Goal: Ask a question: Seek information or help from site administrators or community

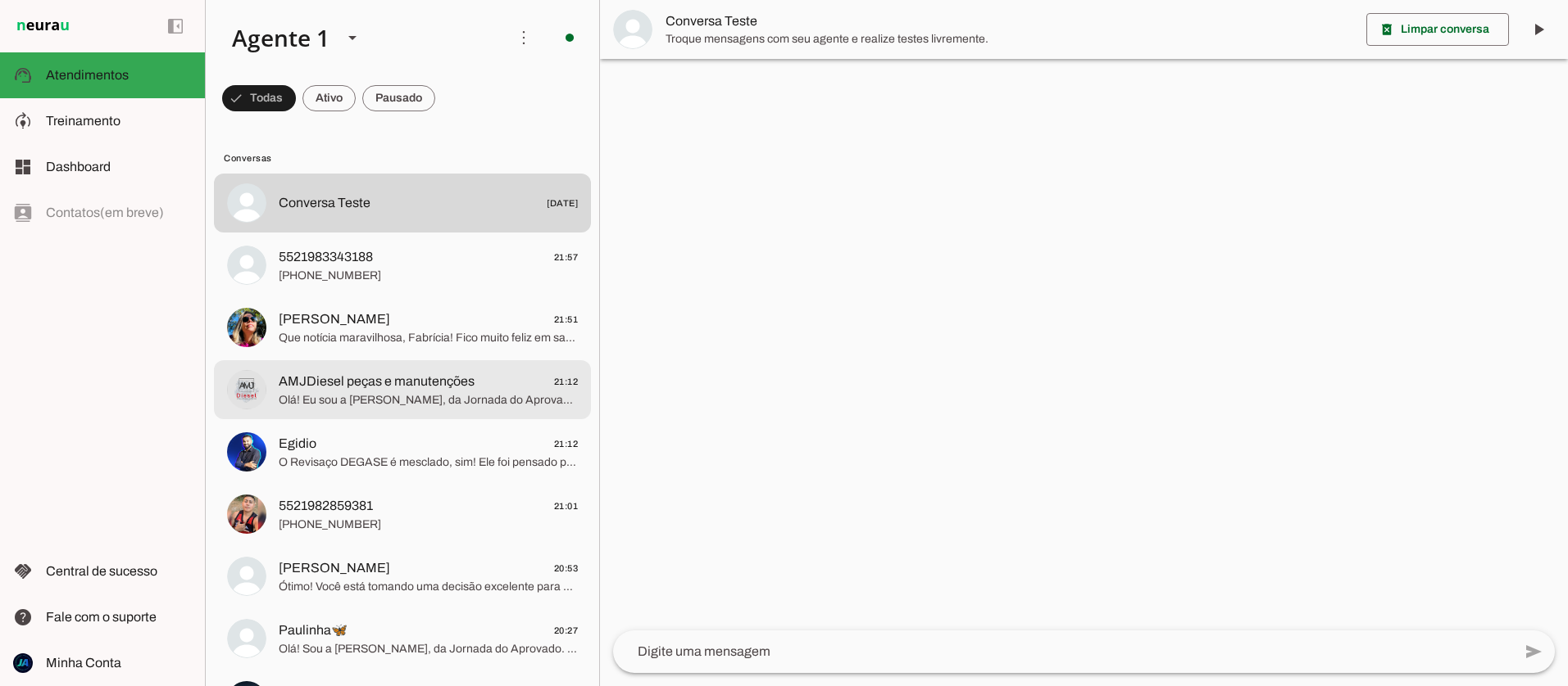
click at [414, 375] on span "AMJDiesel peças e manutenções" at bounding box center [376, 381] width 196 height 20
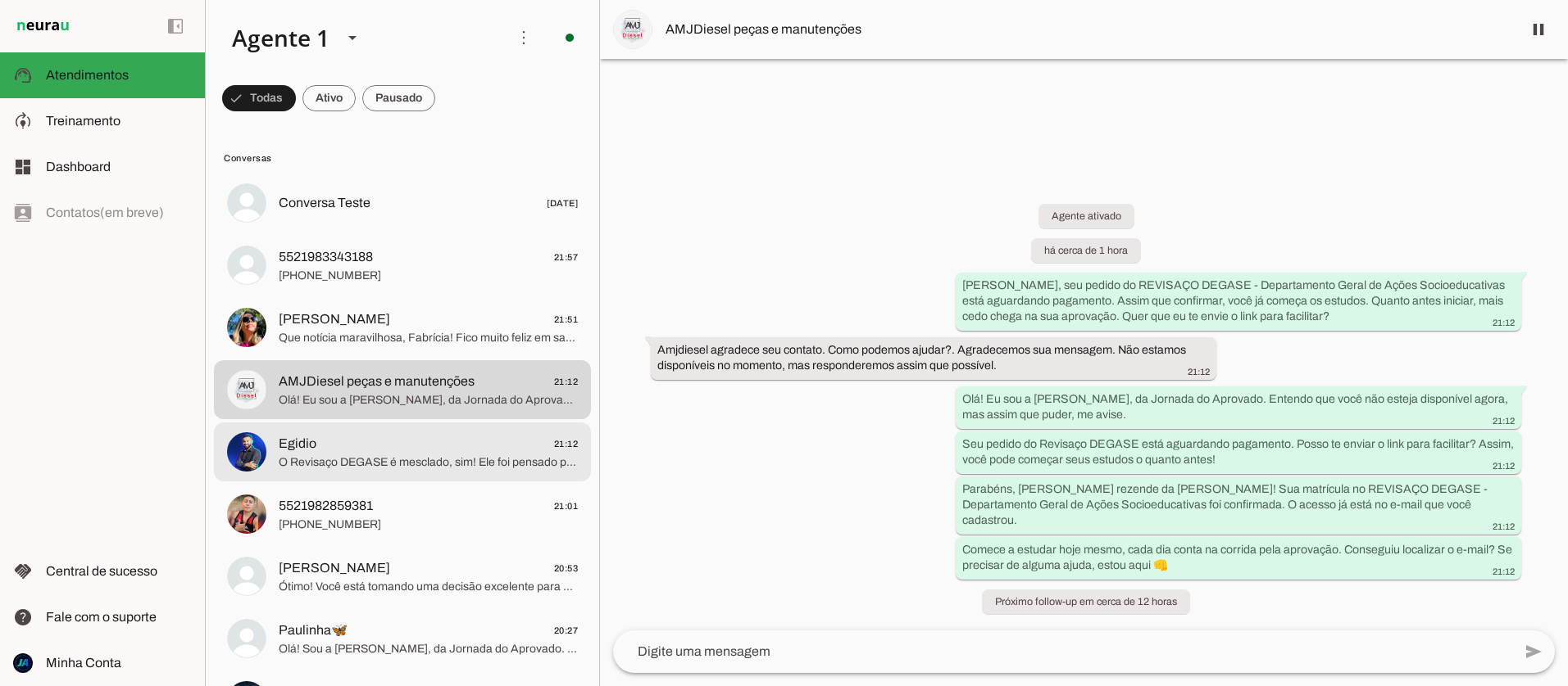
click at [426, 461] on span "O Revisaço DEGASE é mesclado, sim! Ele foi pensado para ser bem completo e estr…" at bounding box center [428, 462] width 299 height 16
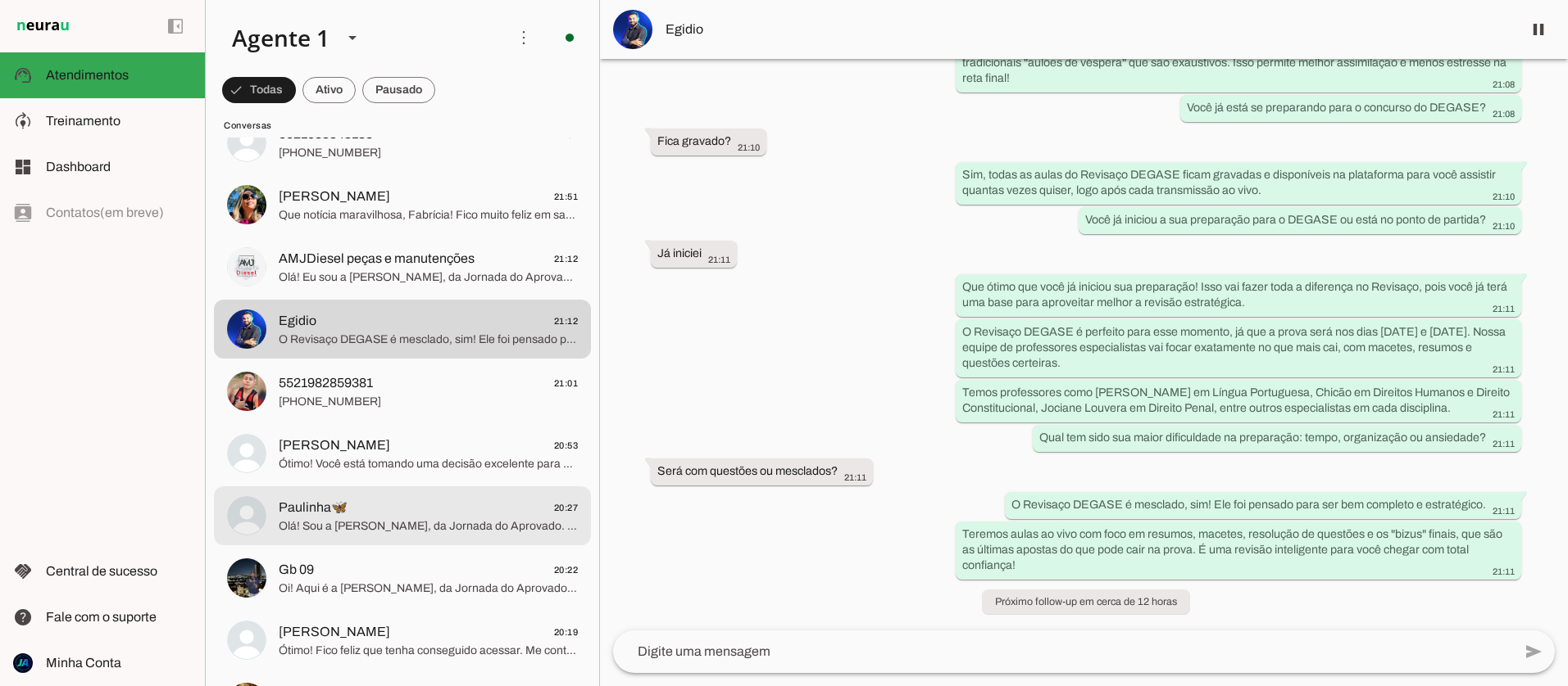
scroll to position [129, 0]
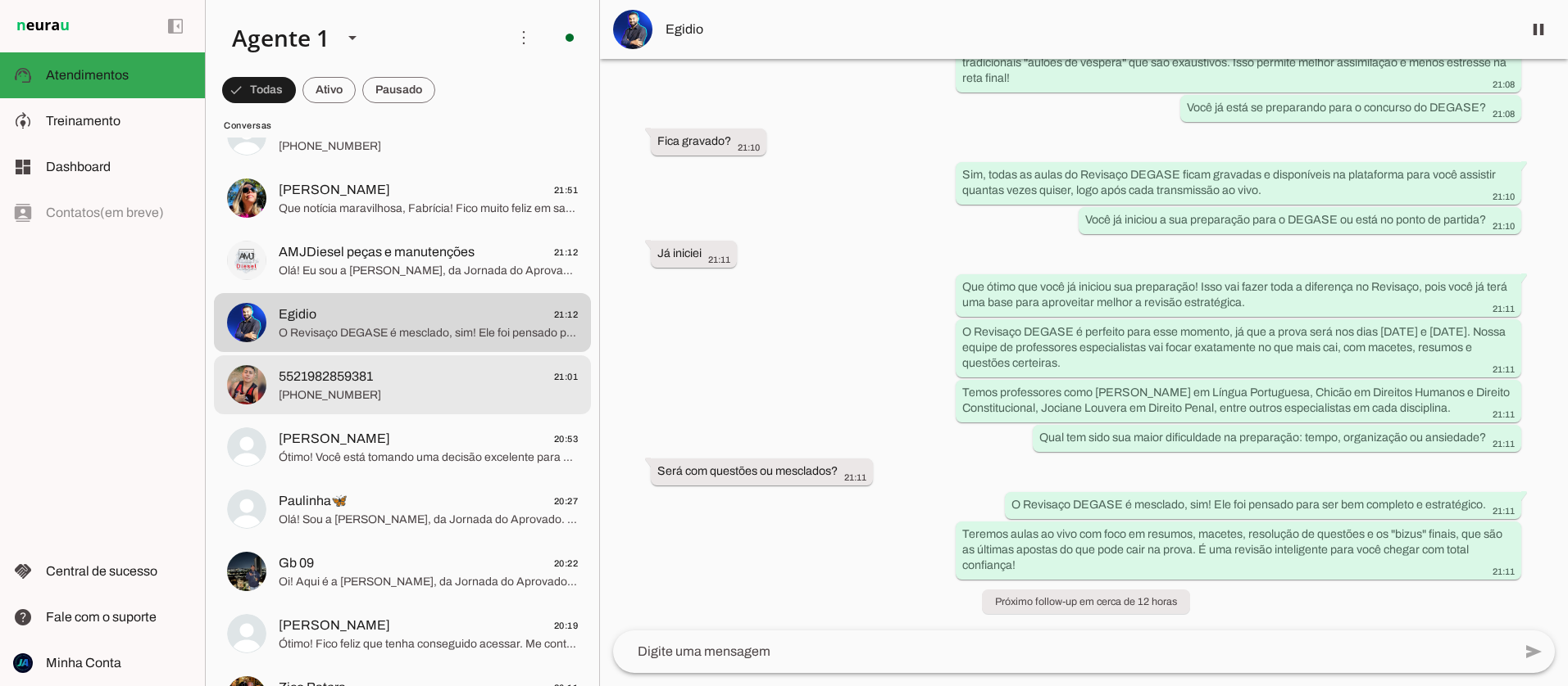
click at [338, 403] on div at bounding box center [428, 385] width 299 height 40
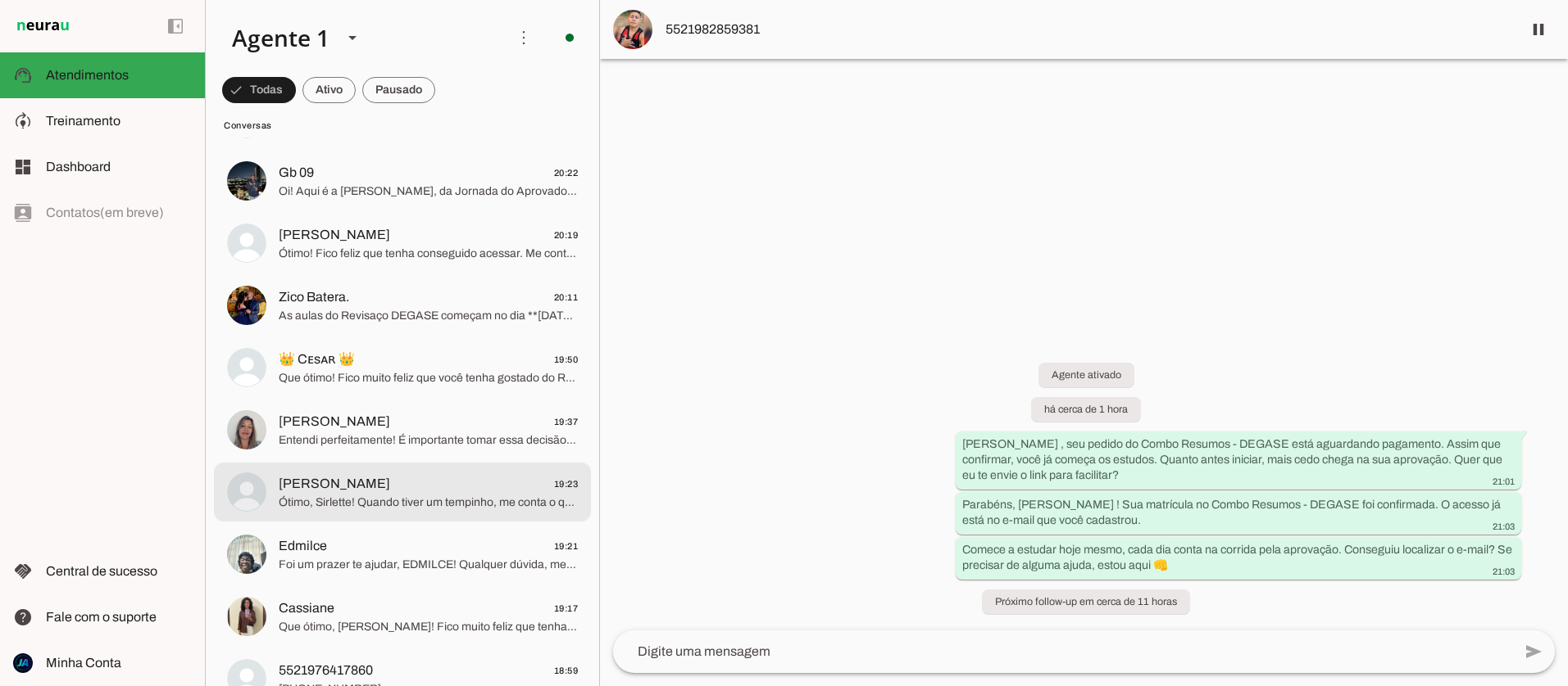
scroll to position [522, 0]
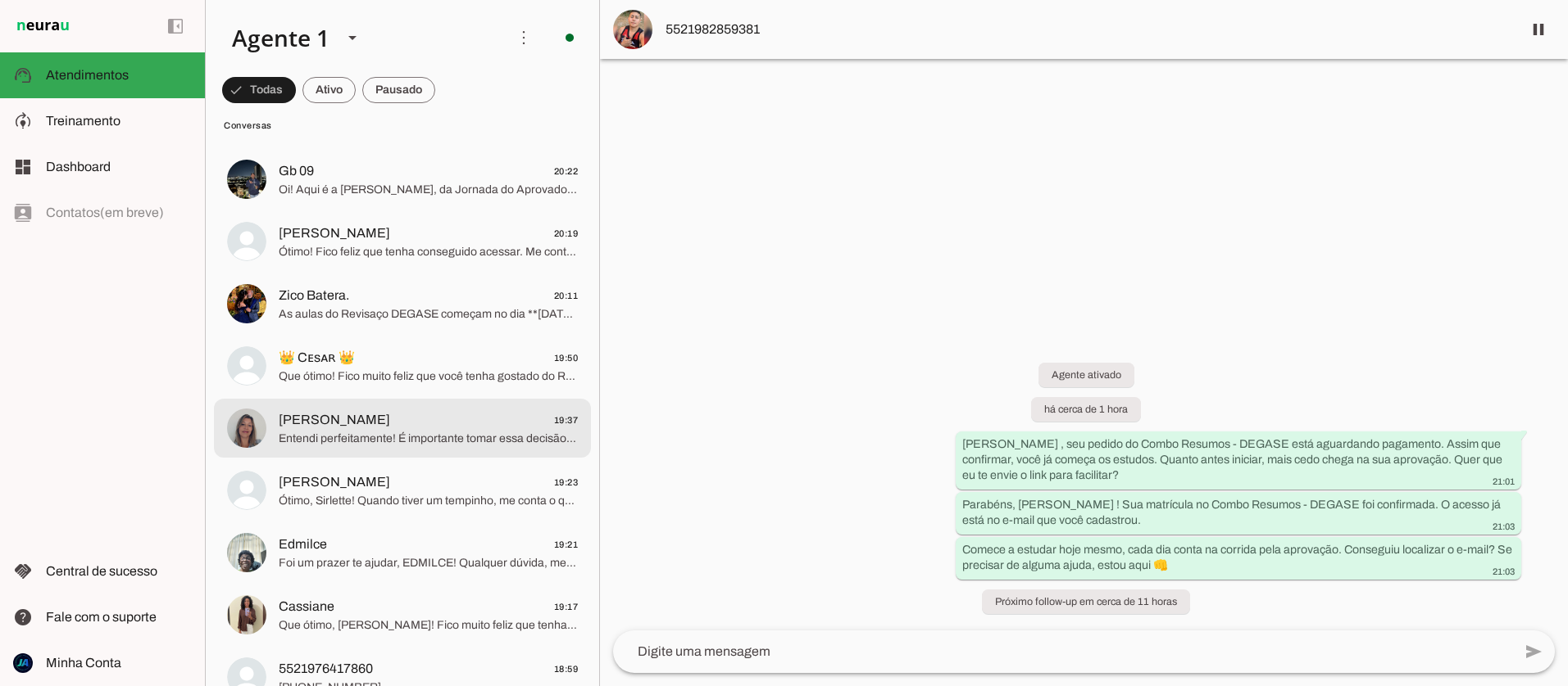
click at [408, 438] on span "Entendi perfeitamente! É importante tomar essa decisão com tranquilidade. O Rev…" at bounding box center [428, 438] width 299 height 16
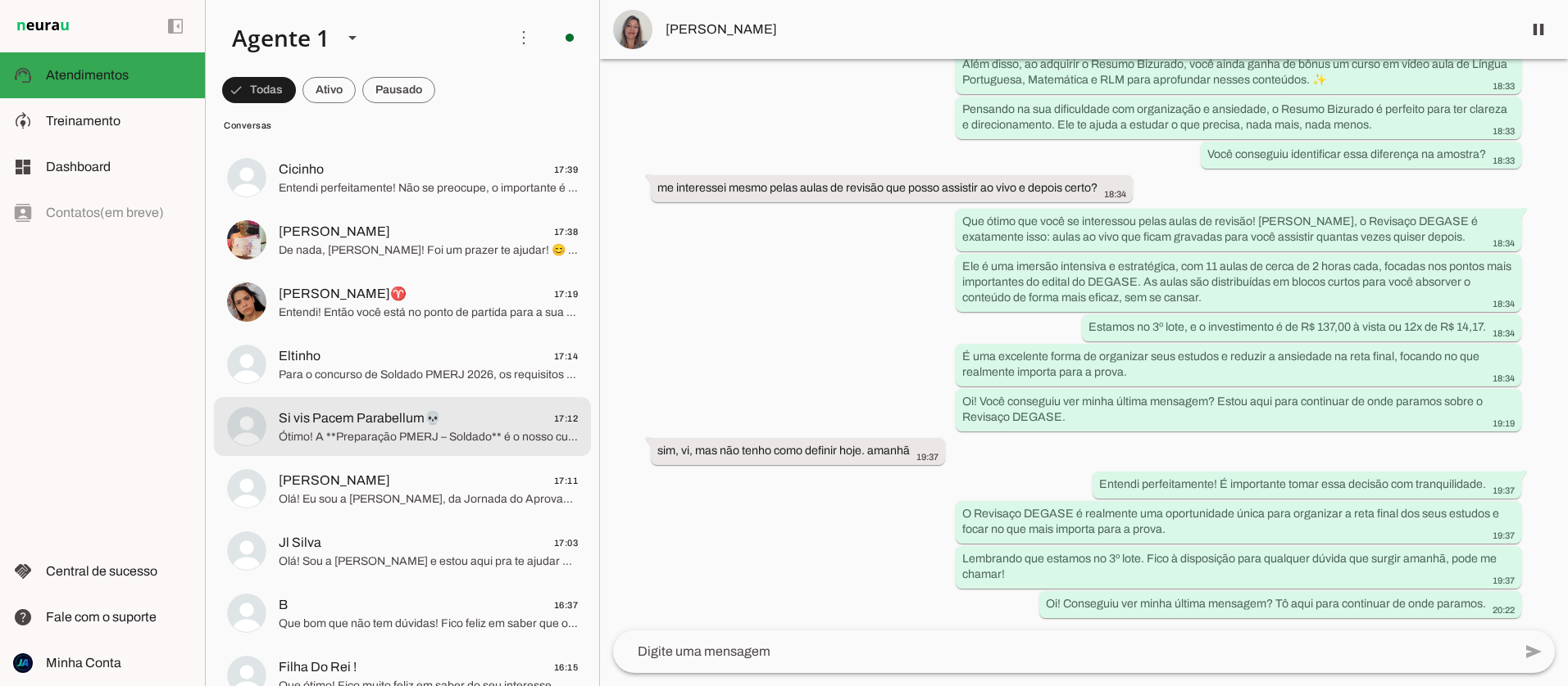
scroll to position [1418, 0]
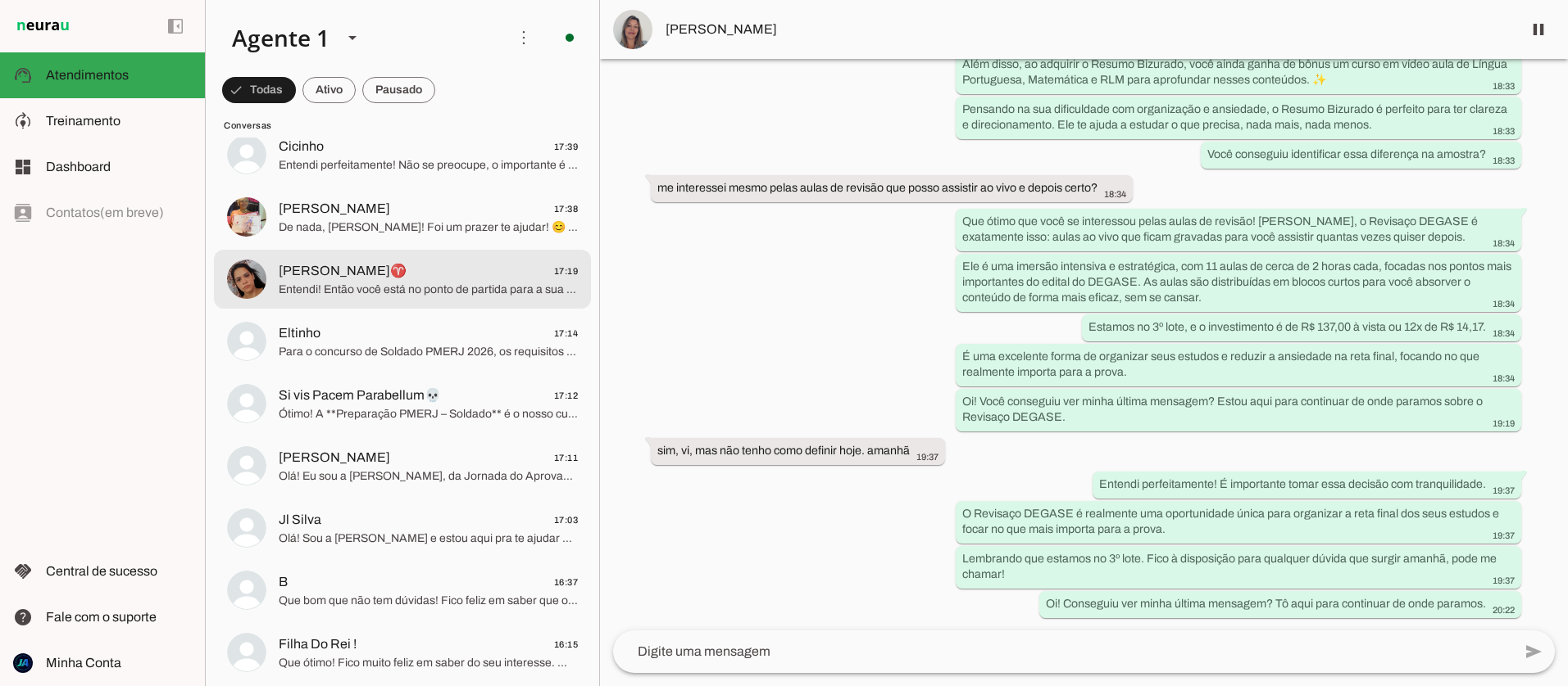
click at [363, 292] on span "Entendi! Então você está no ponto de partida para a sua preparação para a PMERJ…" at bounding box center [428, 289] width 299 height 16
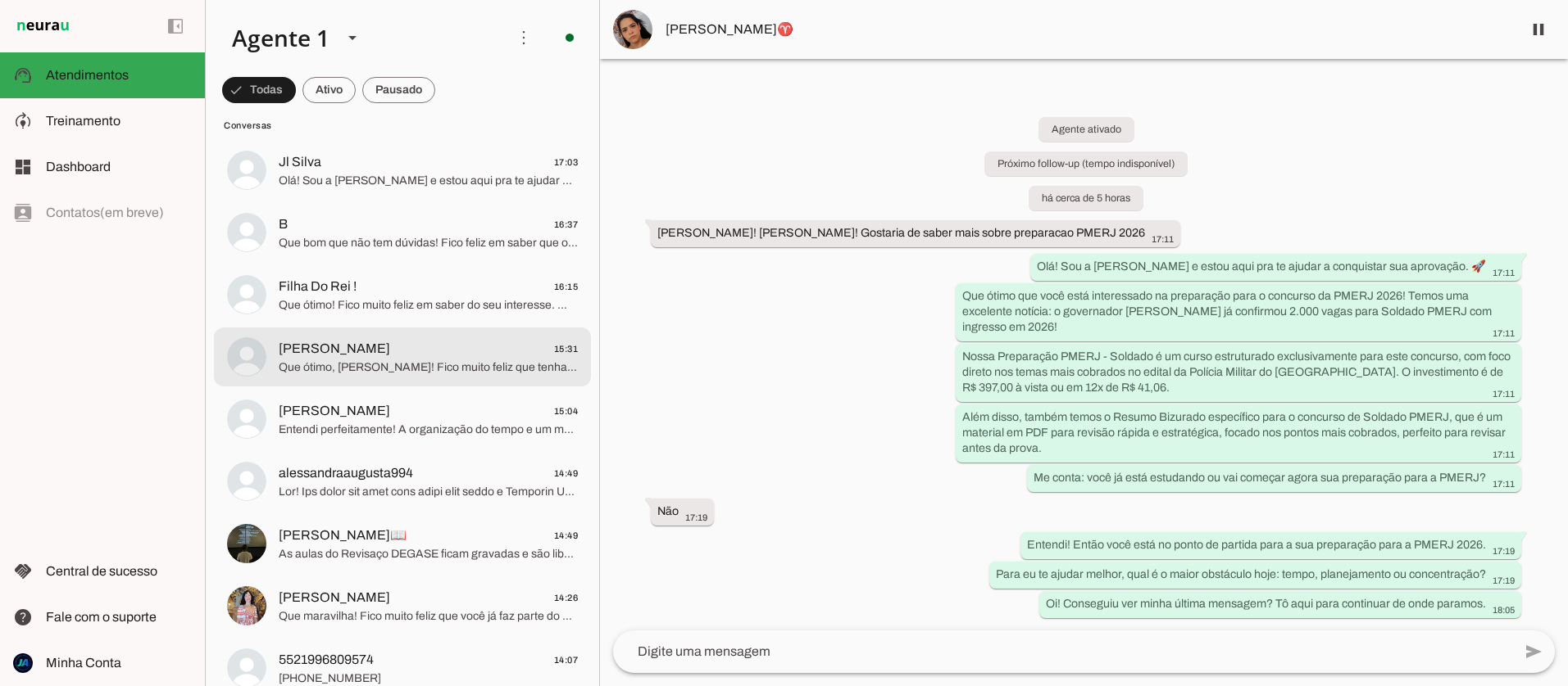
scroll to position [1962, 0]
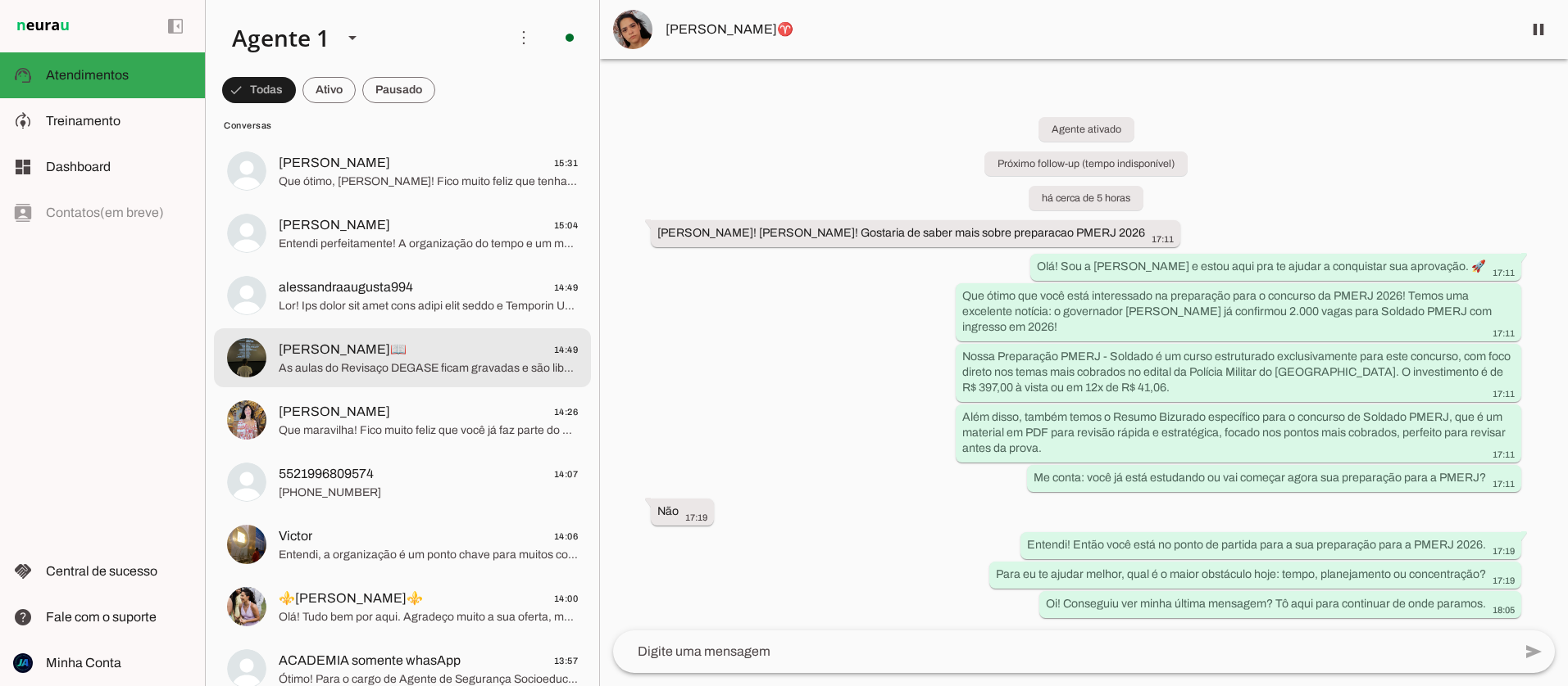
click at [382, 366] on span "As aulas do Revisaço DEGASE ficam gravadas e são liberadas na plataforma após c…" at bounding box center [428, 368] width 299 height 16
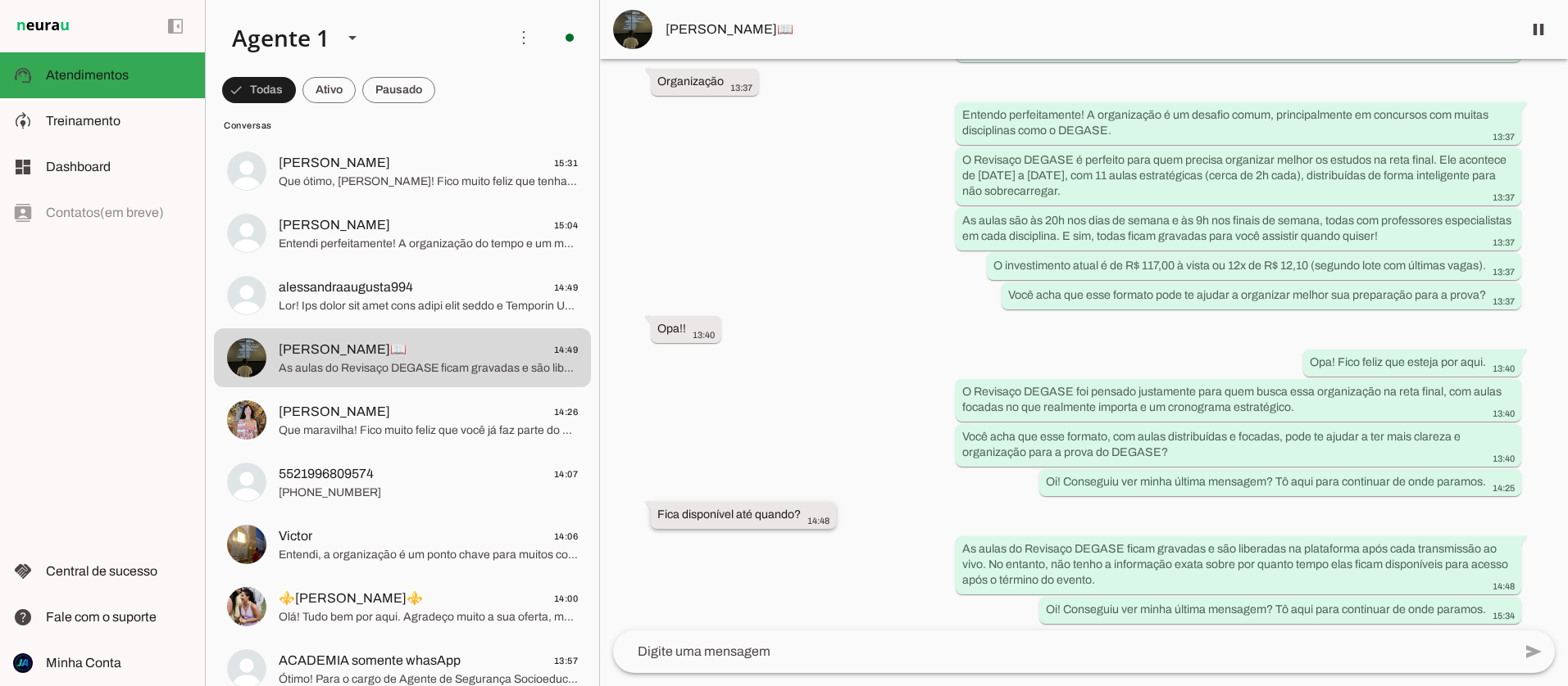
scroll to position [540, 0]
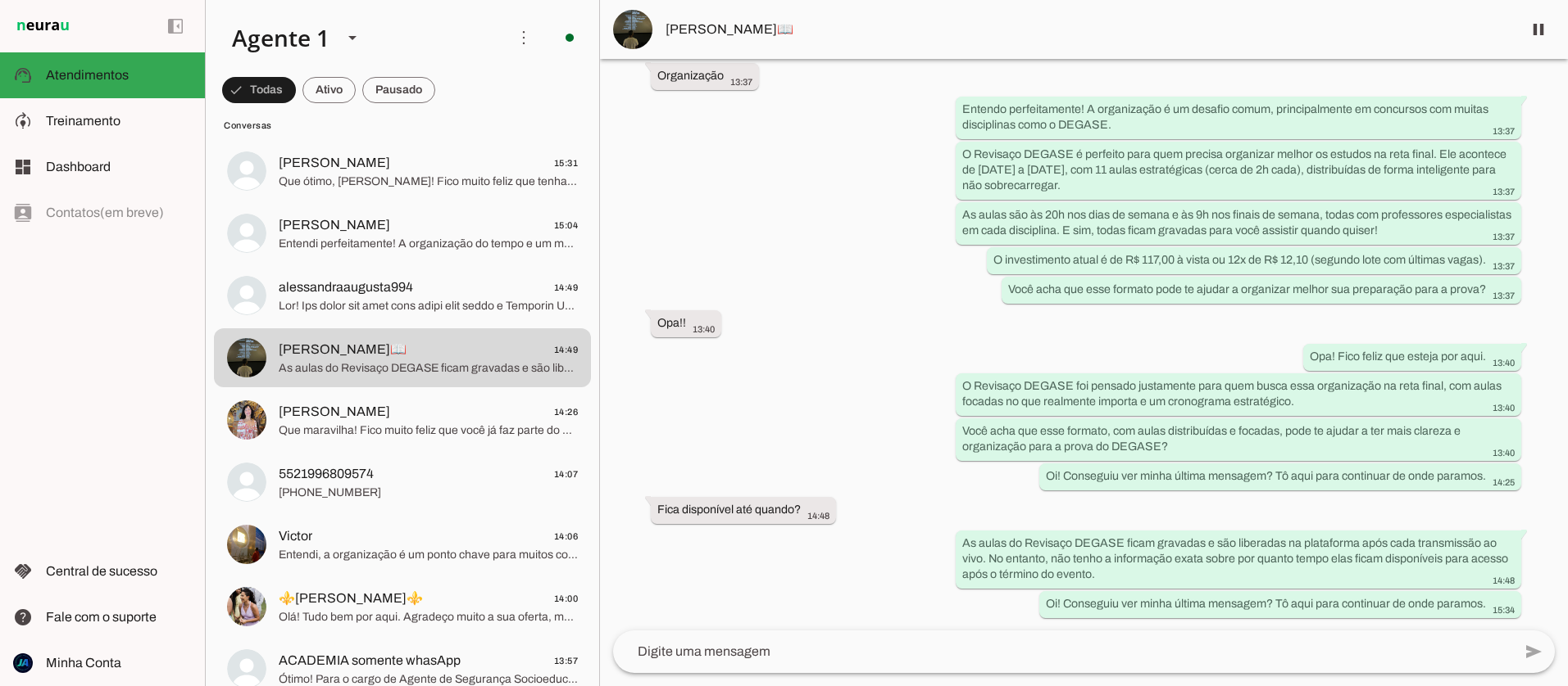
click at [762, 659] on textarea at bounding box center [1062, 652] width 899 height 20
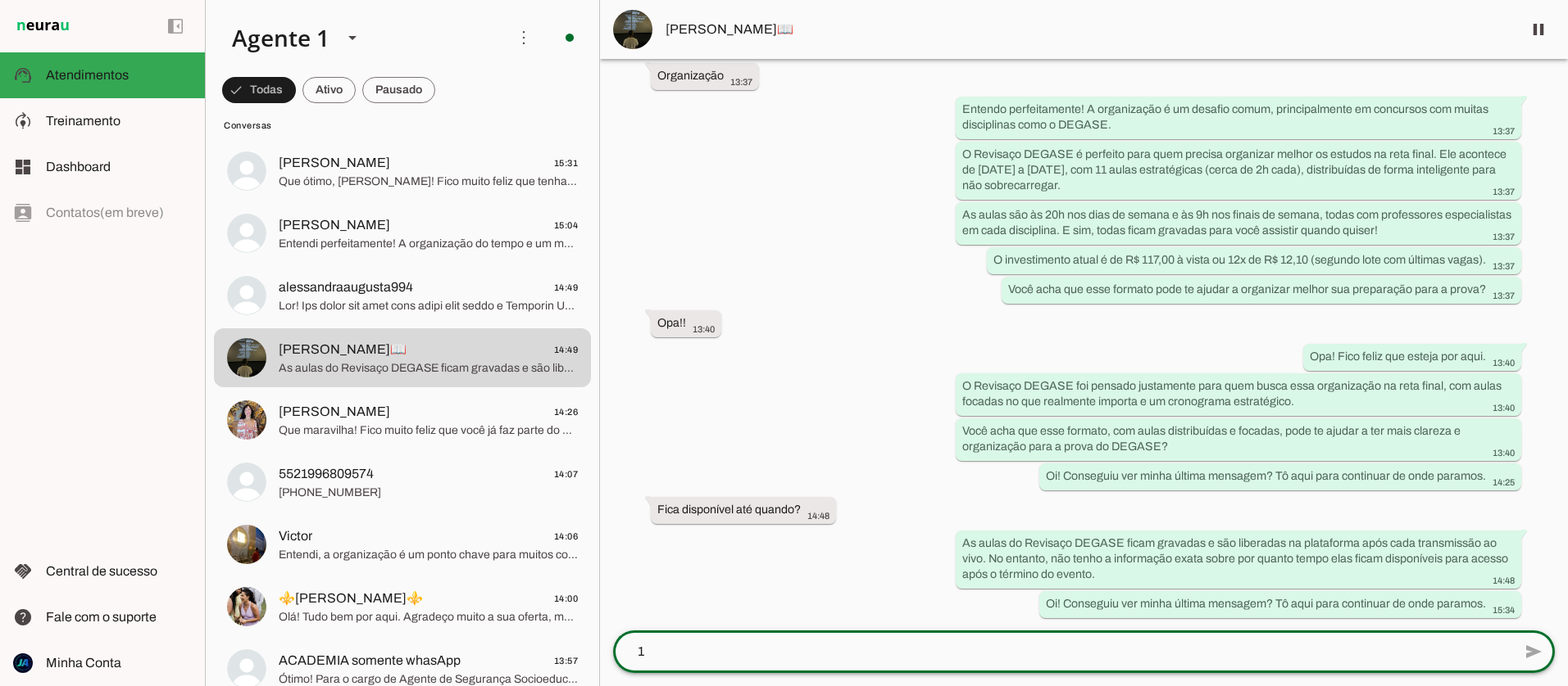
scroll to position [0, 0]
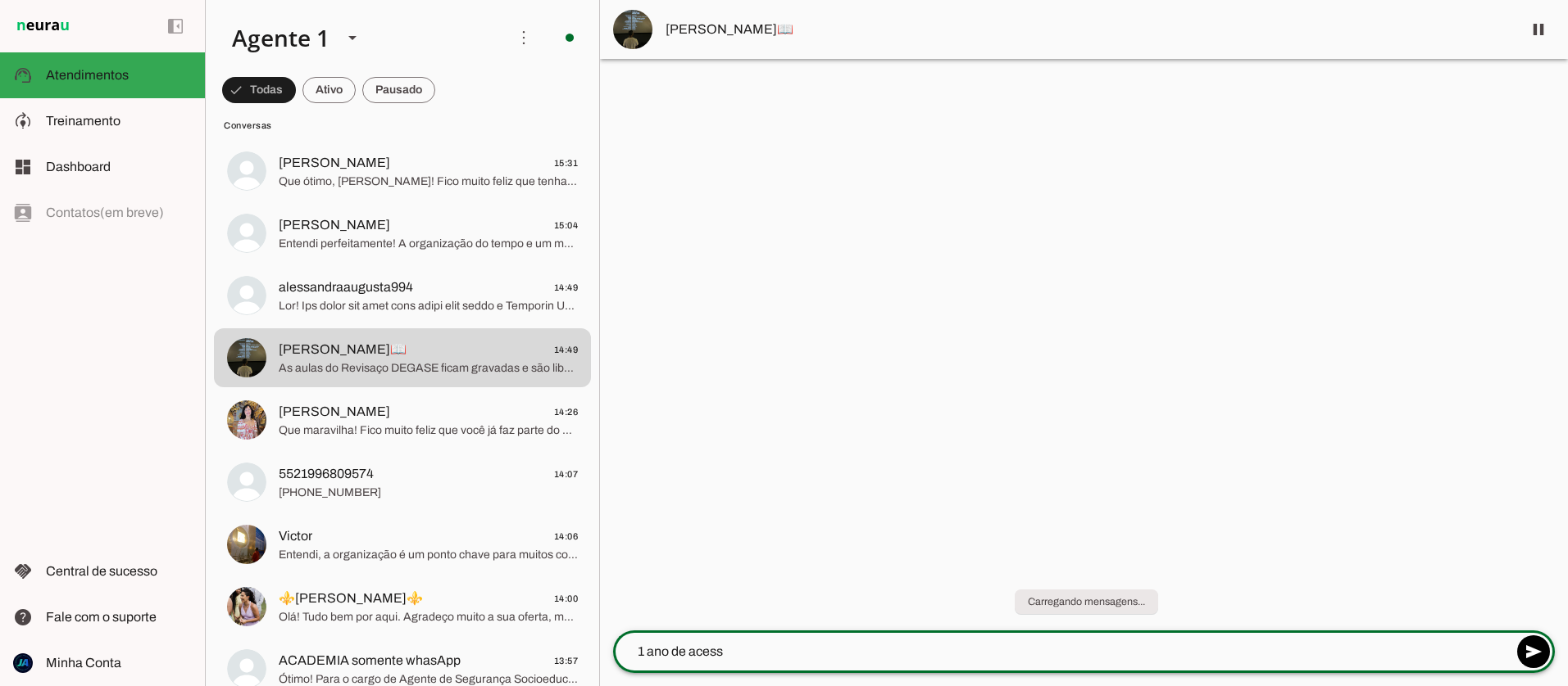
type textarea "1 ano de acesso"
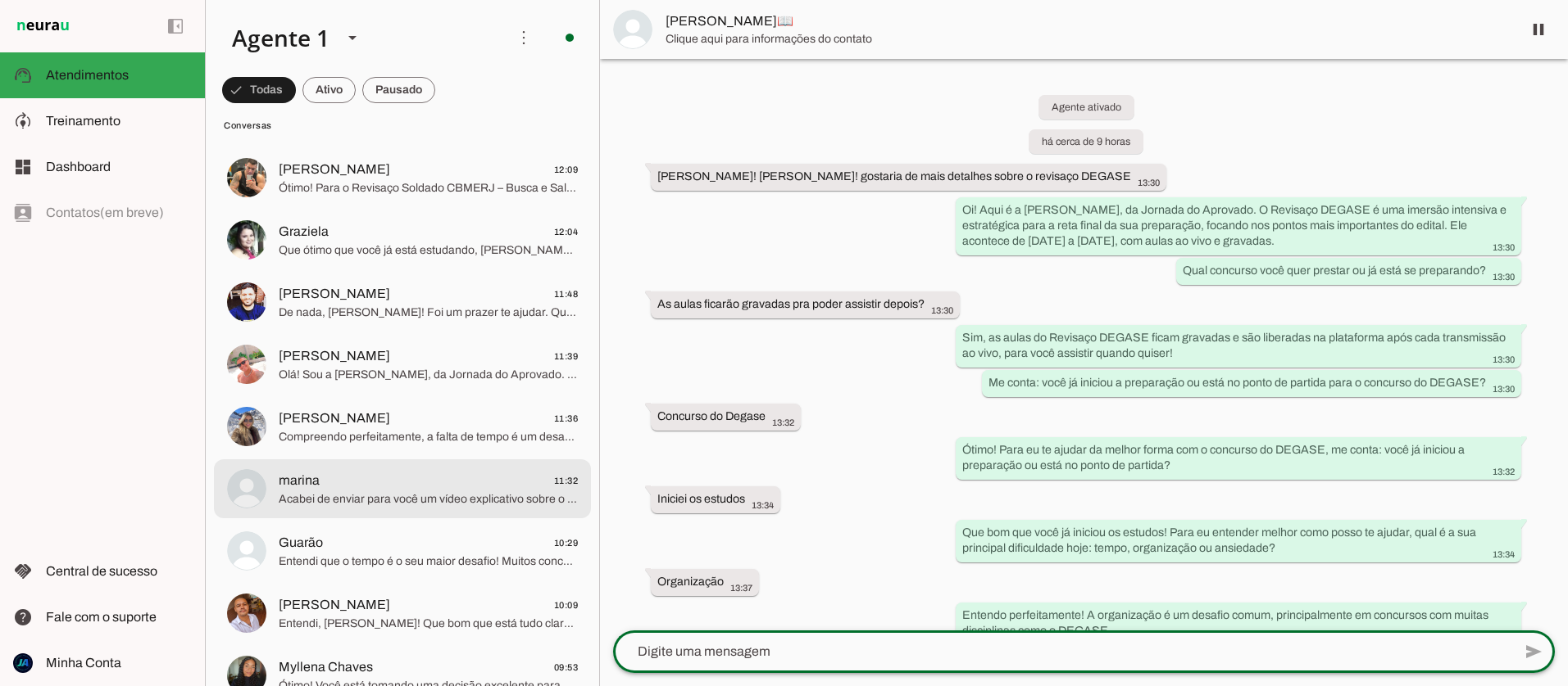
scroll to position [3375, 0]
